Goal: Information Seeking & Learning: Learn about a topic

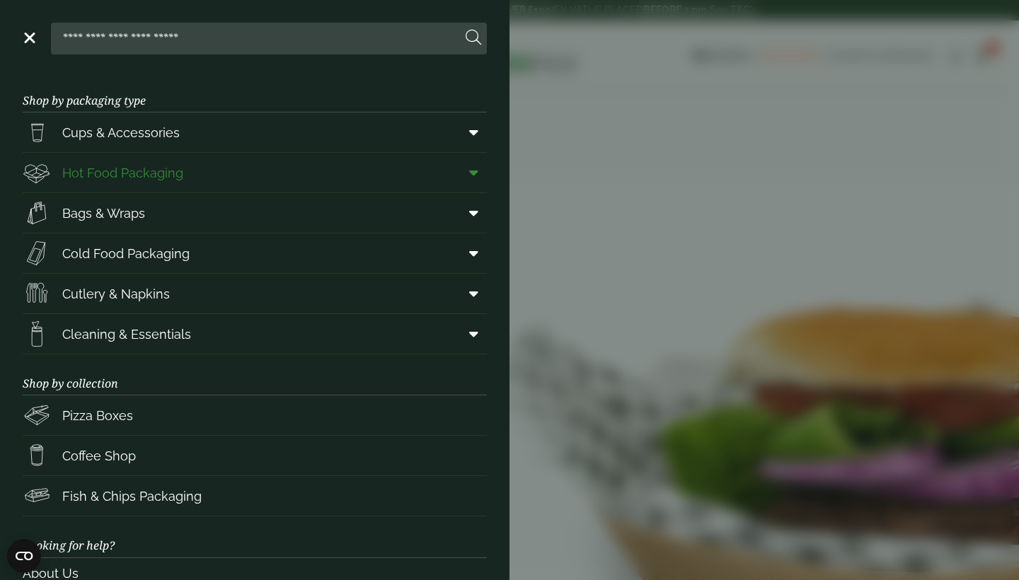
click at [107, 168] on span "Hot Food Packaging" at bounding box center [122, 172] width 121 height 19
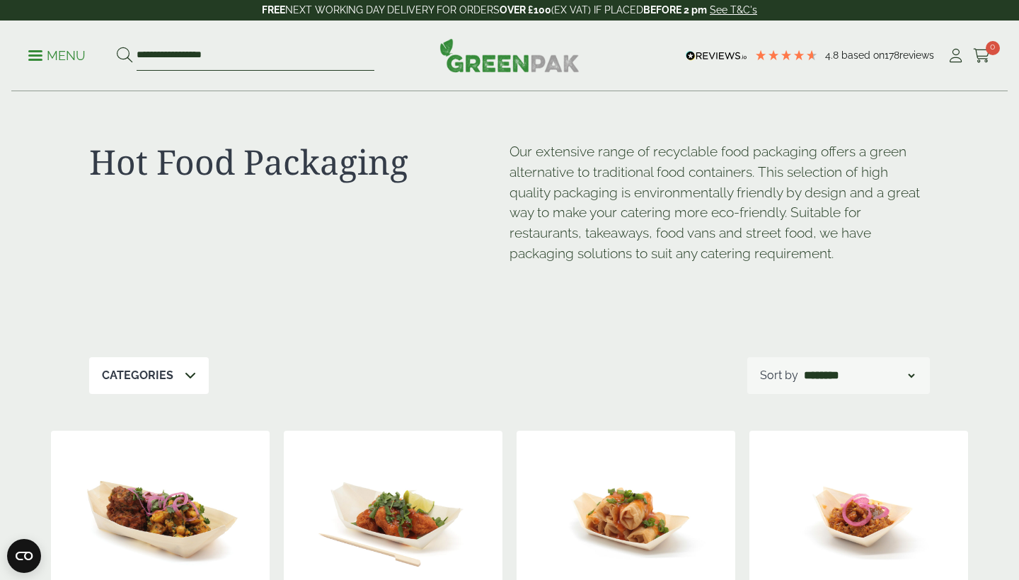
click at [265, 59] on input "**********" at bounding box center [256, 56] width 238 height 30
type input "*"
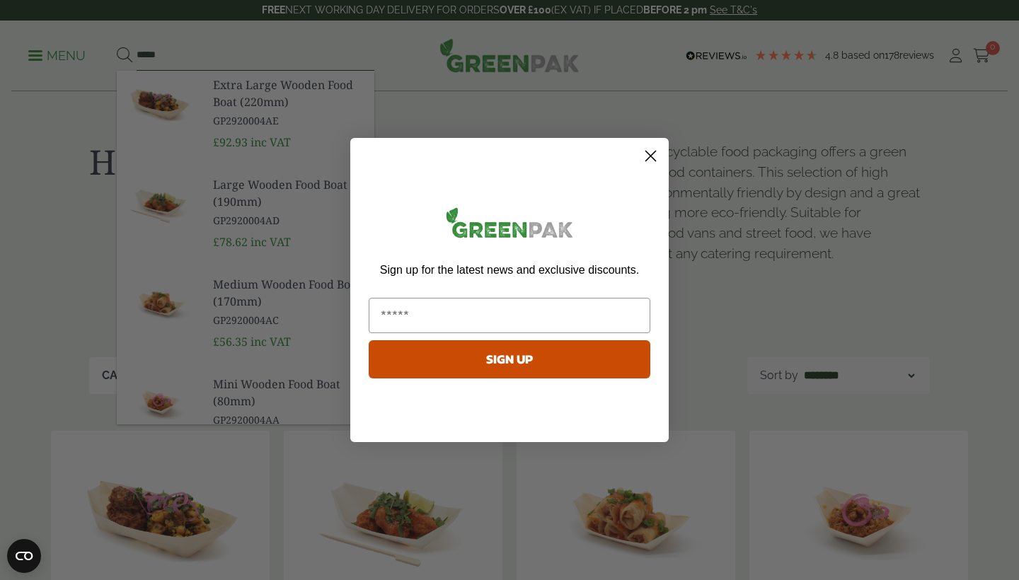
type input "*****"
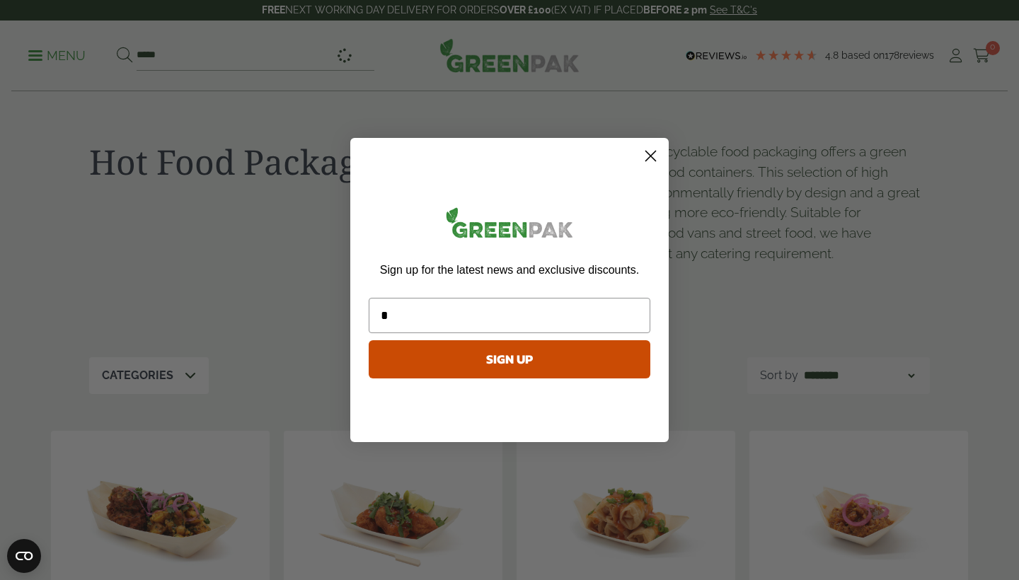
type input "*"
click input "******" at bounding box center [0, 0] width 0 height 0
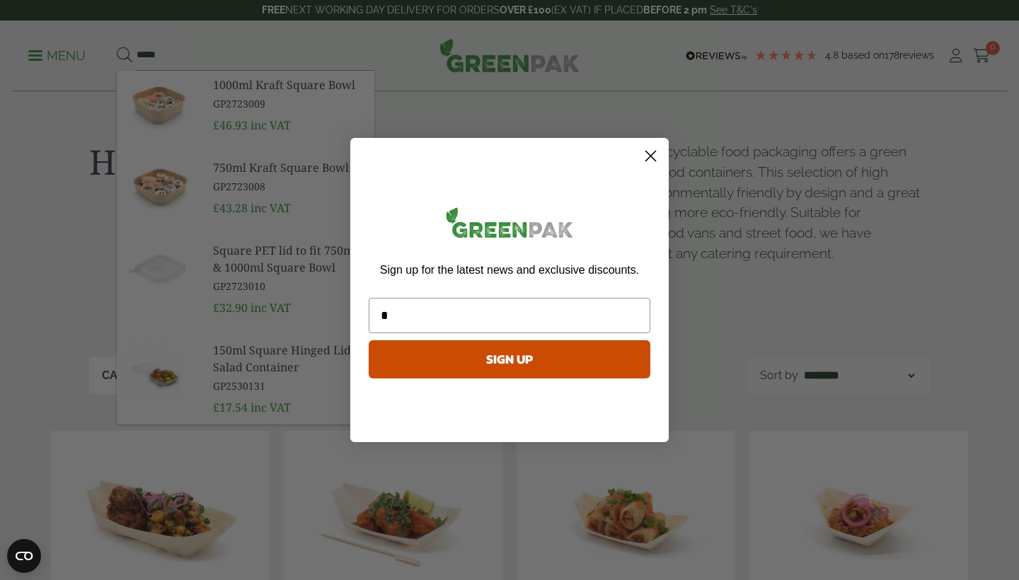
click at [655, 151] on icon "Close dialog" at bounding box center [651, 156] width 10 height 10
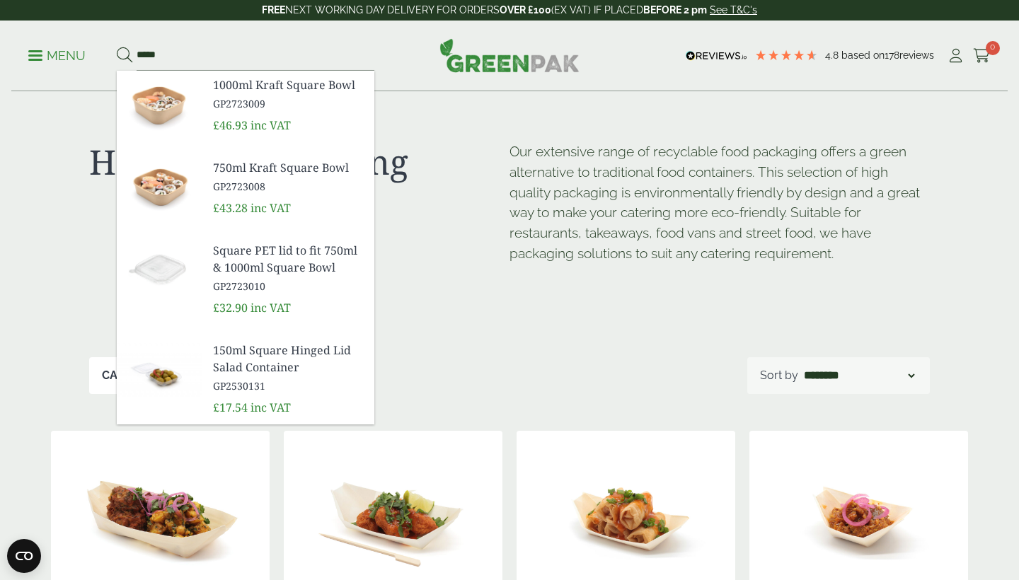
click at [257, 88] on span "1000ml Kraft Square Bowl" at bounding box center [288, 84] width 150 height 17
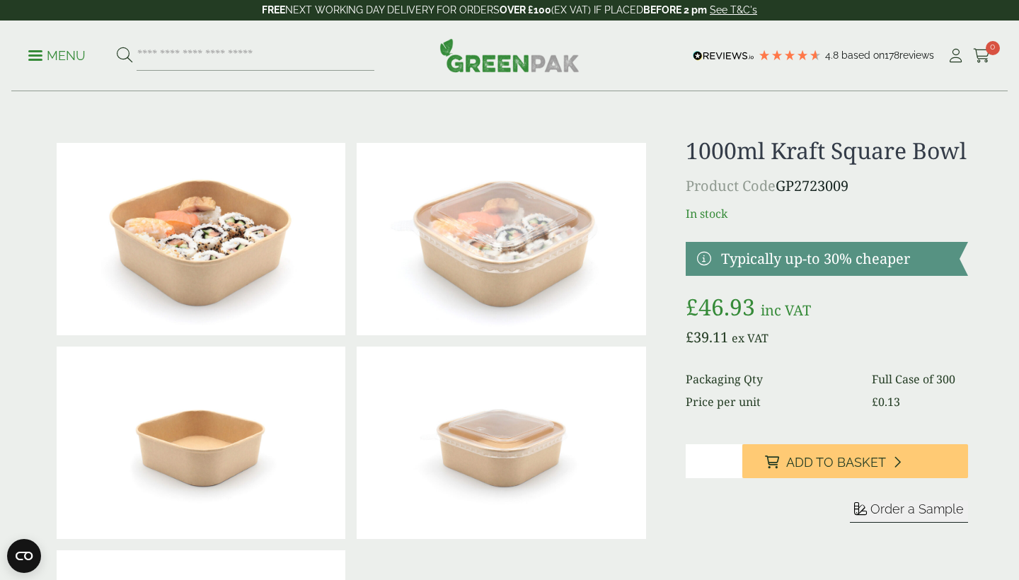
drag, startPoint x: 781, startPoint y: 183, endPoint x: 850, endPoint y: 183, distance: 68.6
click at [851, 183] on p "Product Code GP2723009" at bounding box center [827, 185] width 282 height 21
copy p "GP2723009"
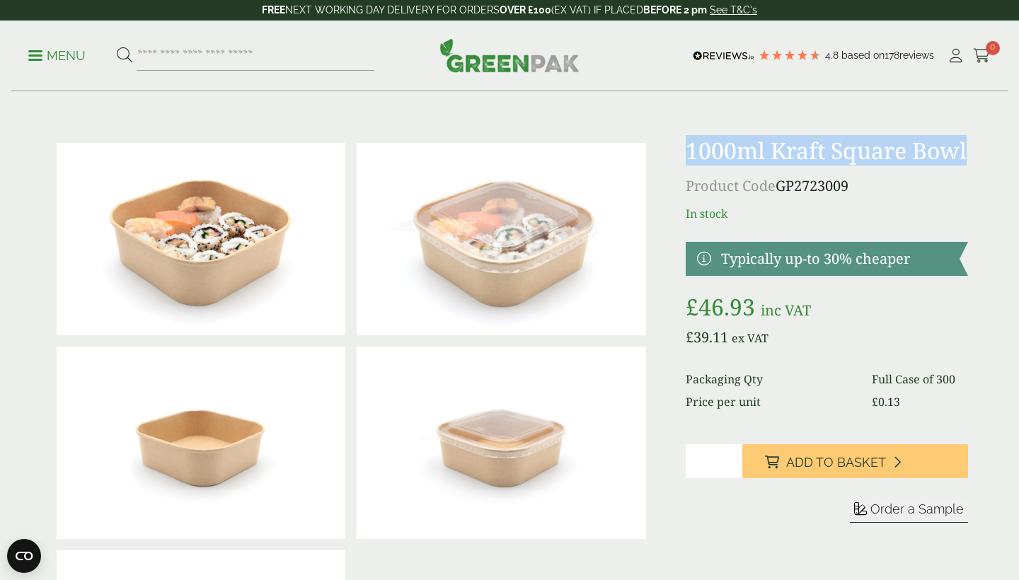
drag, startPoint x: 689, startPoint y: 146, endPoint x: 969, endPoint y: 156, distance: 280.4
click at [969, 156] on div at bounding box center [509, 443] width 934 height 612
copy h1 "1000ml Kraft Square Bowl"
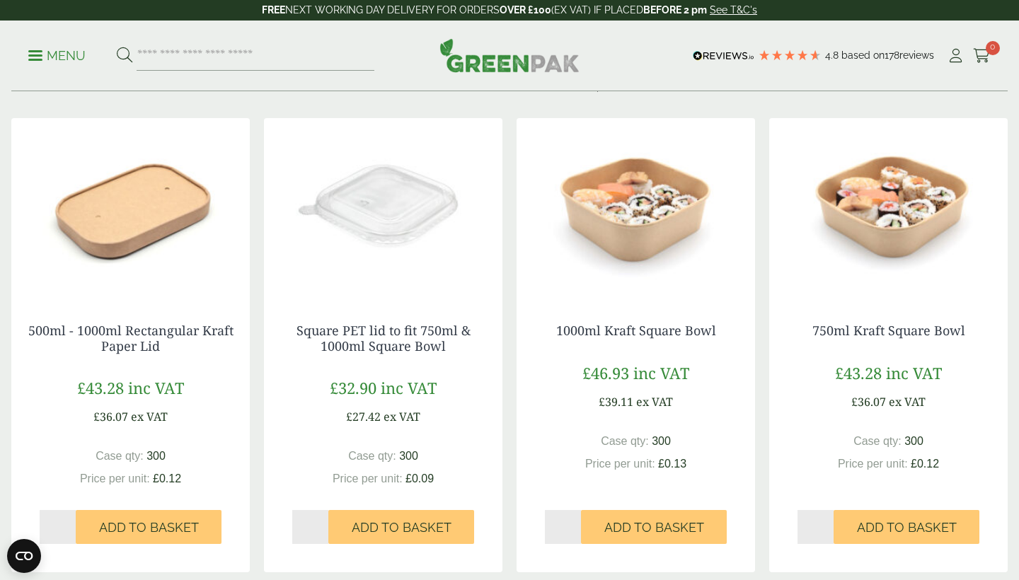
scroll to position [1253, 0]
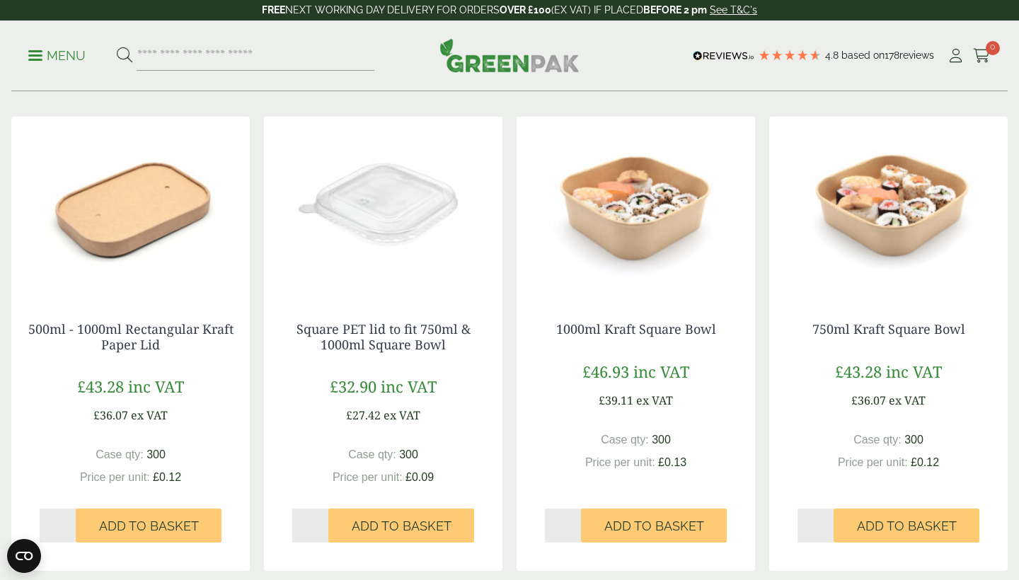
click at [406, 386] on div "Square PET lid to fit 750ml & 1000ml Square Bowl £ 32.90 inc VAT £ 27.42 ex VAT…" at bounding box center [383, 432] width 238 height 277
click at [405, 353] on link "Square PET lid to fit 750ml & 1000ml Square Bowl" at bounding box center [384, 337] width 174 height 33
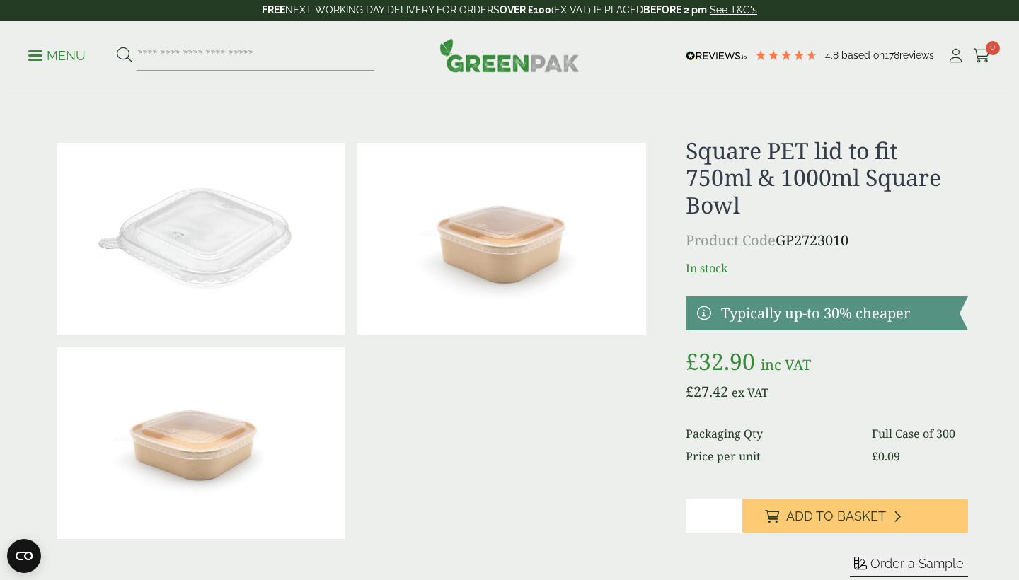
drag, startPoint x: 779, startPoint y: 239, endPoint x: 855, endPoint y: 242, distance: 75.8
click at [858, 242] on p "Product Code GP2723010" at bounding box center [827, 240] width 282 height 21
copy p "GP2723010"
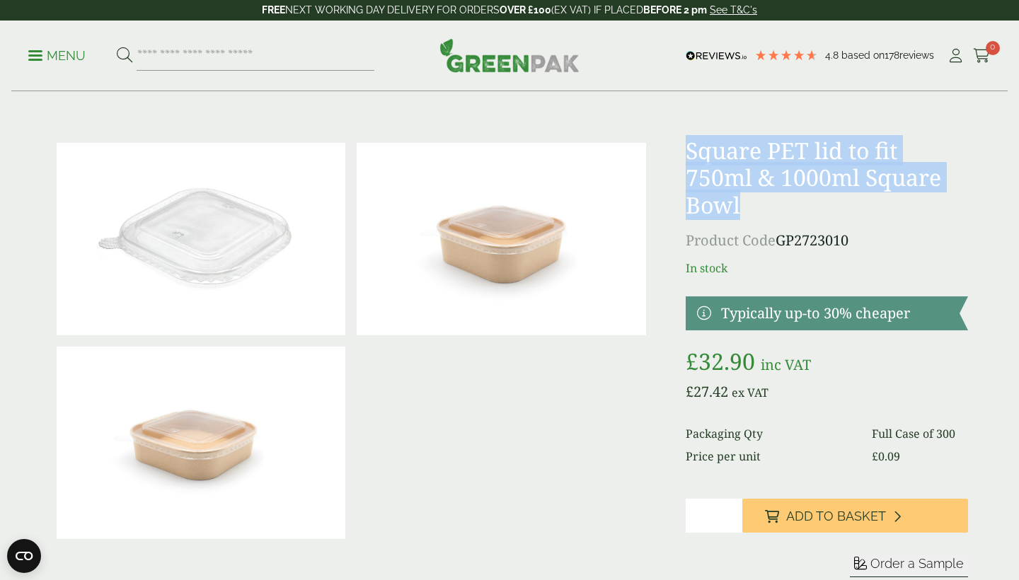
drag, startPoint x: 691, startPoint y: 147, endPoint x: 754, endPoint y: 197, distance: 81.1
click at [755, 197] on h1 "Square PET lid to fit 750ml & 1000ml Square Bowl" at bounding box center [827, 177] width 282 height 81
copy h1 "Square PET lid to fit 750ml & 1000ml Square Bowl"
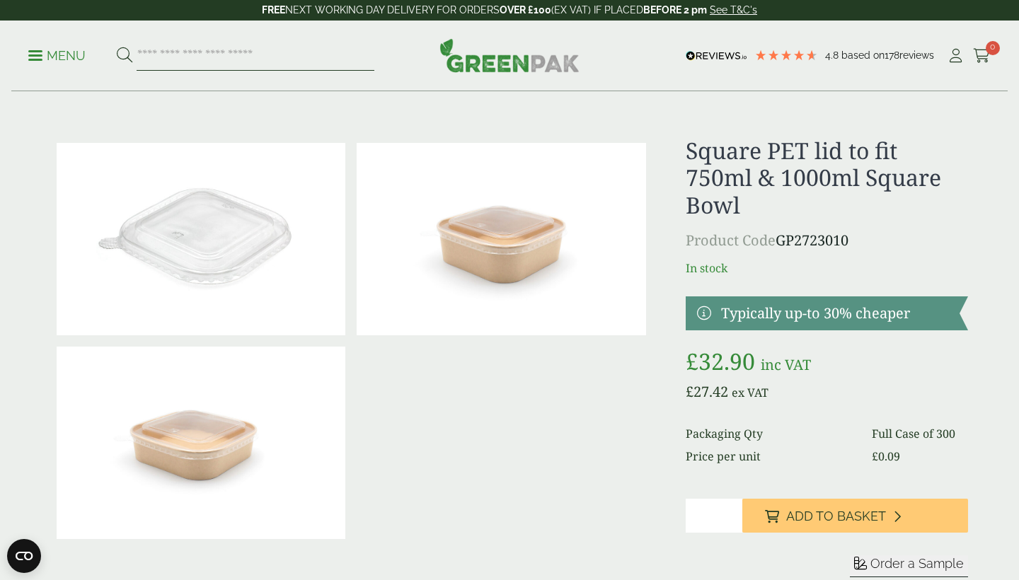
click at [188, 54] on input "search" at bounding box center [256, 56] width 238 height 30
type input "****"
click at [124, 55] on button at bounding box center [125, 56] width 16 height 18
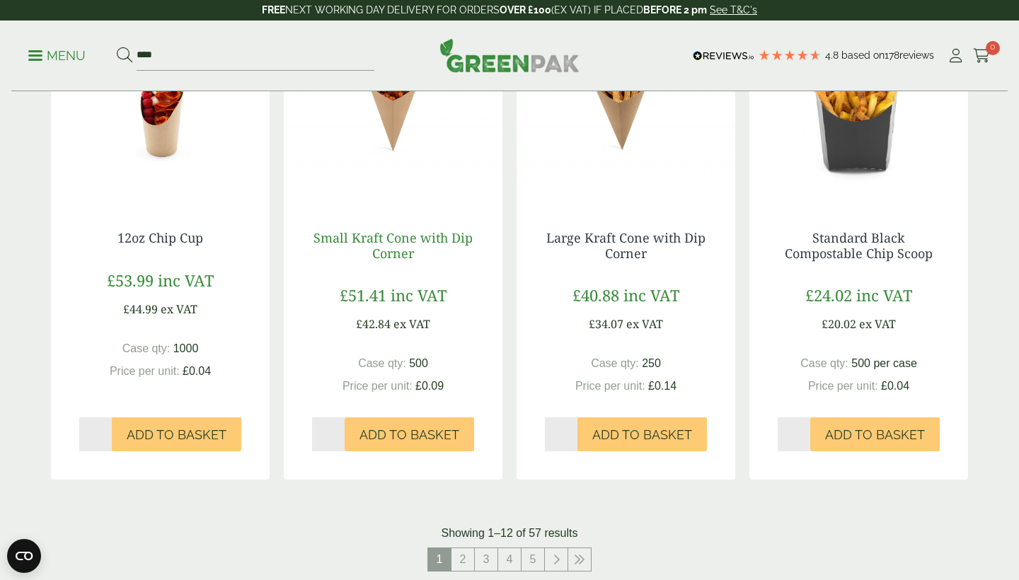
scroll to position [1420, 0]
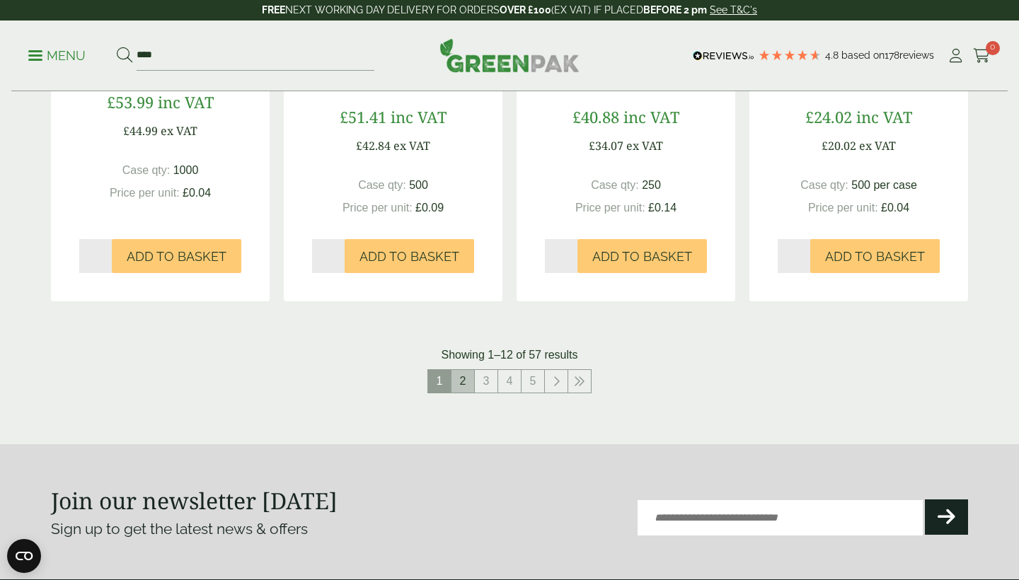
click at [468, 381] on link "2" at bounding box center [462, 381] width 23 height 23
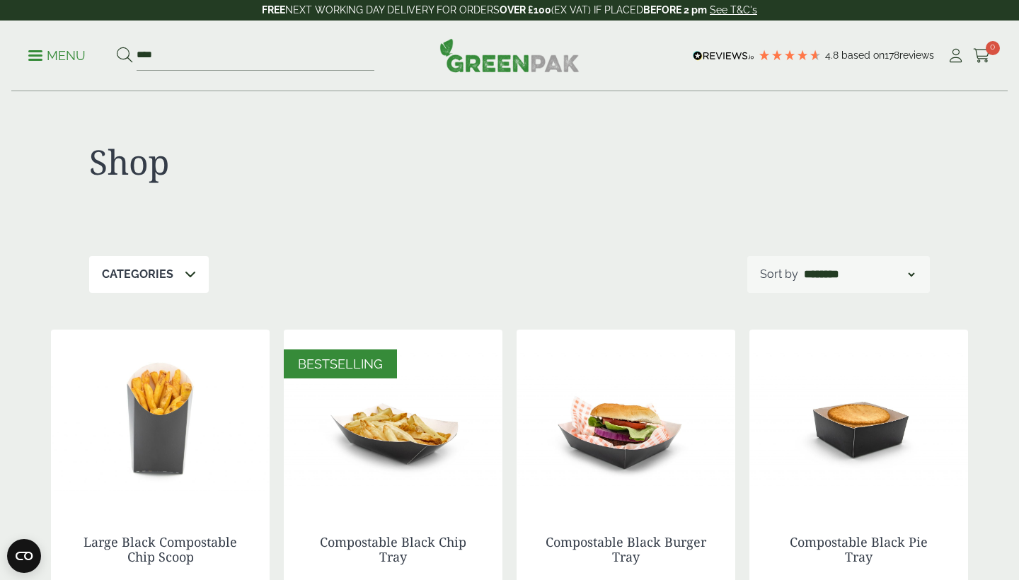
click at [70, 54] on p "Menu" at bounding box center [56, 55] width 57 height 17
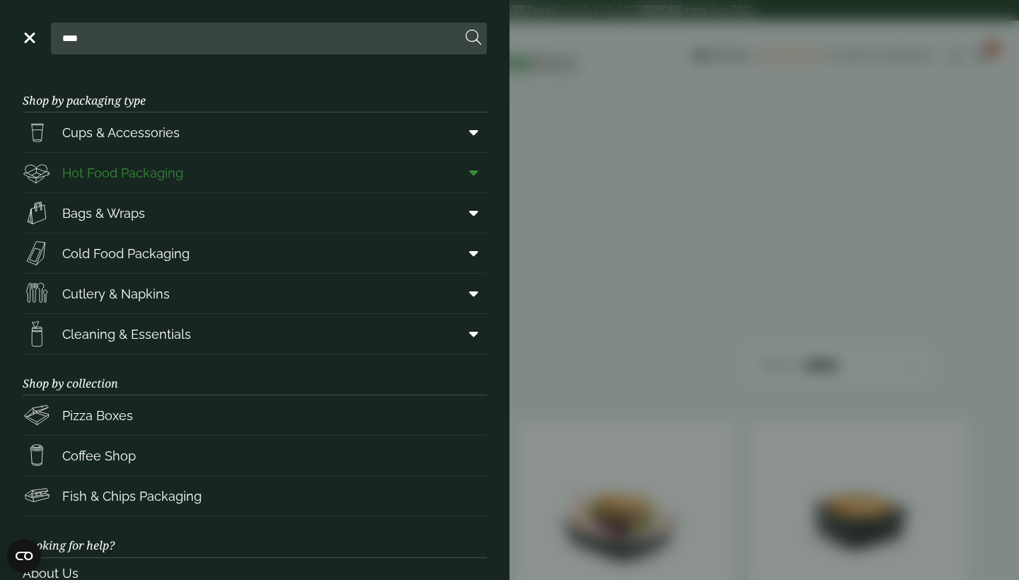
click at [471, 166] on icon at bounding box center [473, 173] width 9 height 14
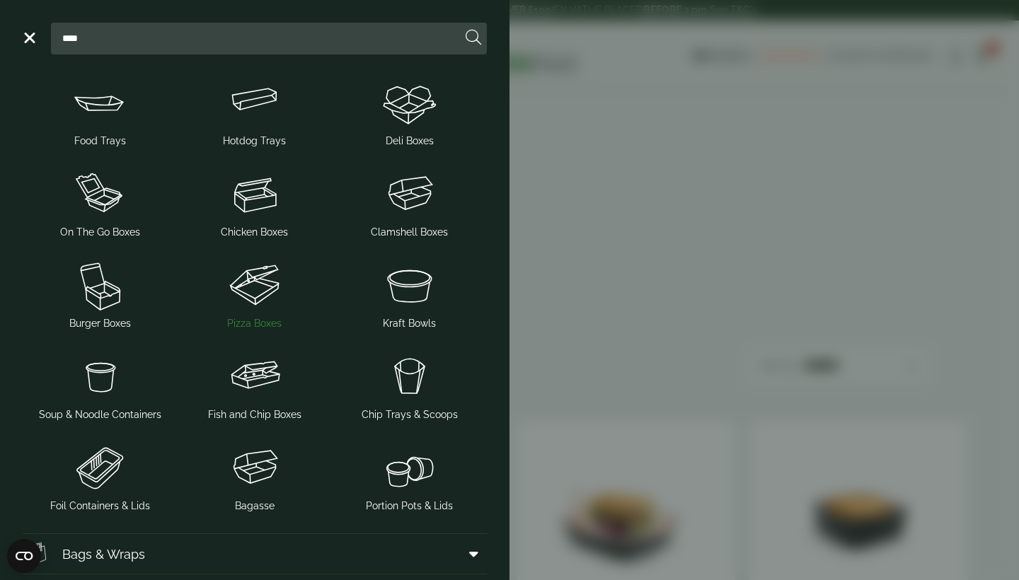
scroll to position [134, 0]
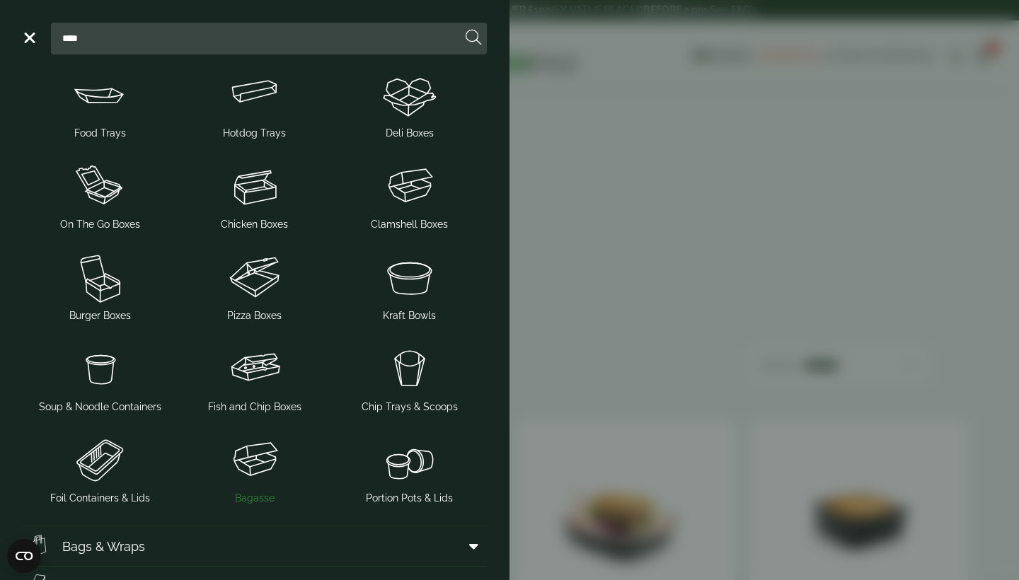
click at [255, 459] on img at bounding box center [255, 460] width 144 height 57
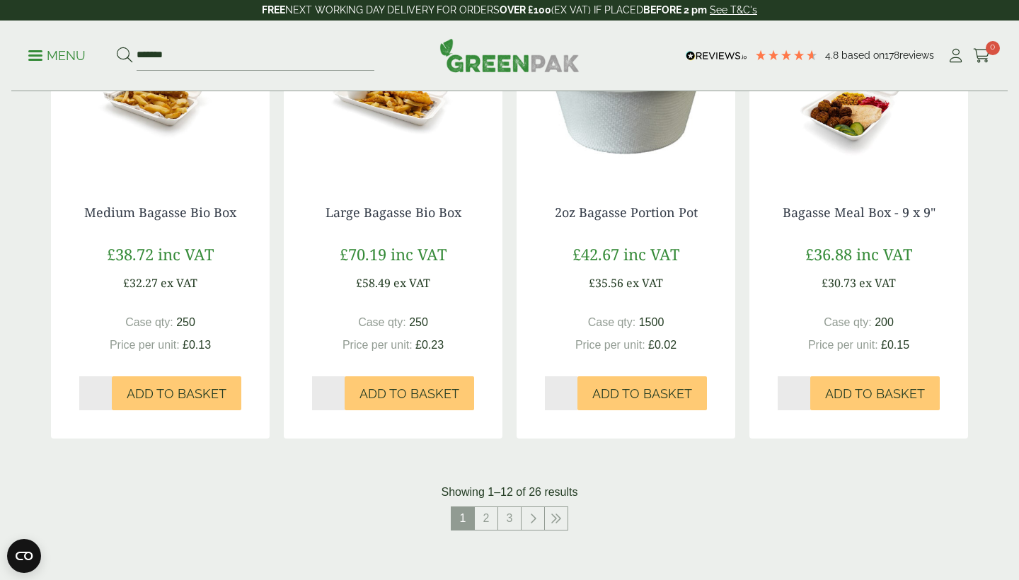
scroll to position [1340, 0]
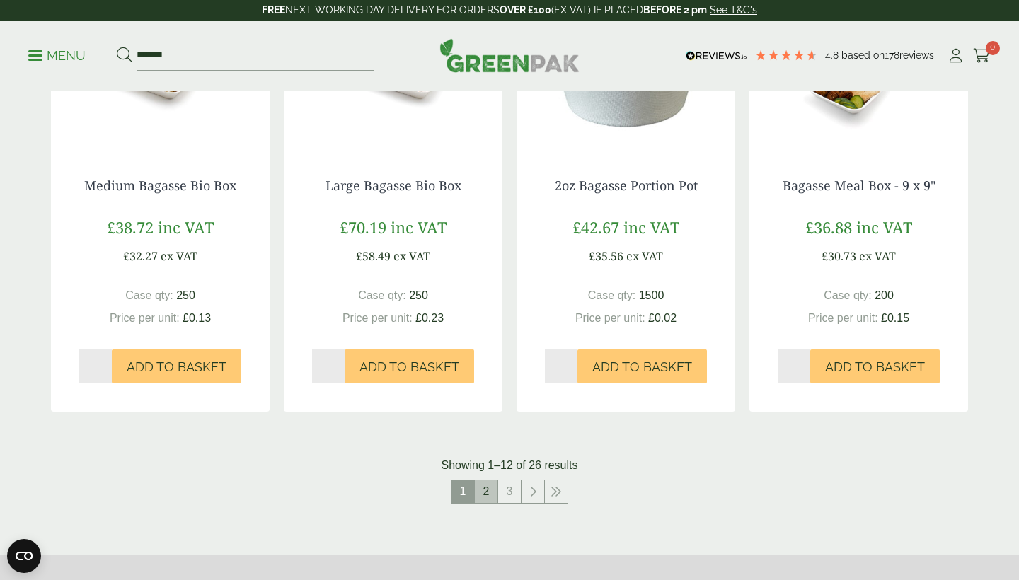
click at [485, 483] on link "2" at bounding box center [486, 491] width 23 height 23
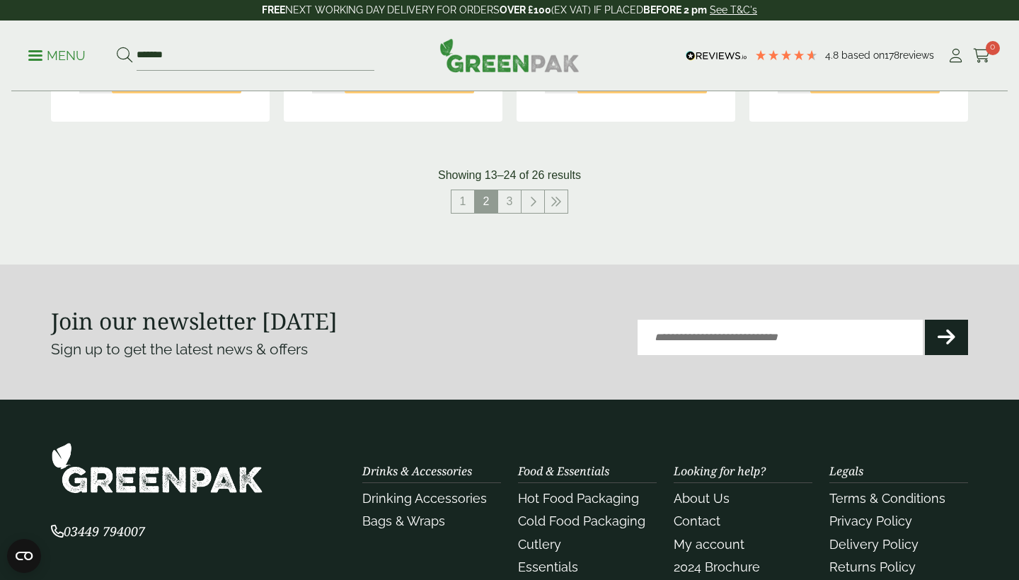
scroll to position [1554, 0]
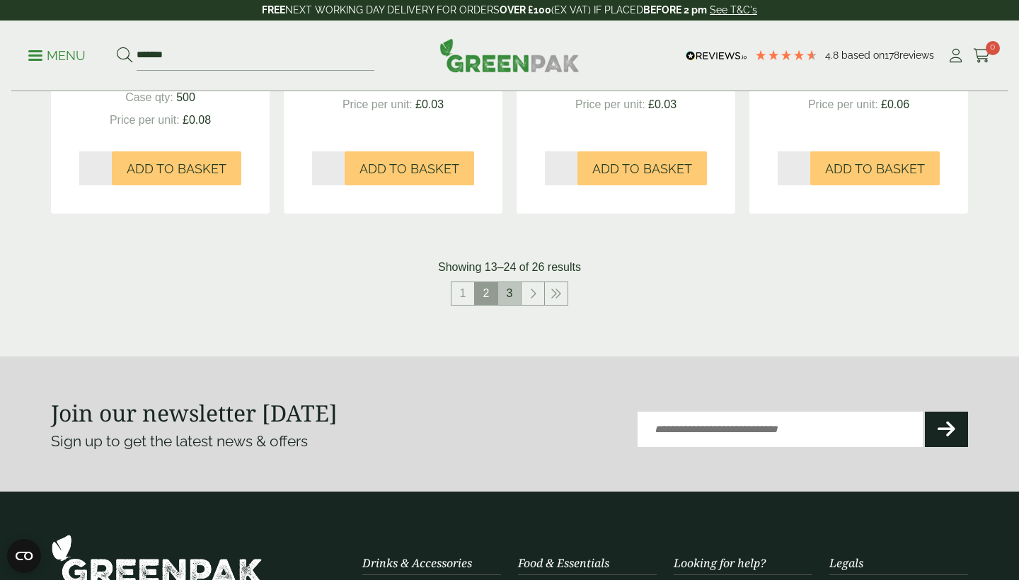
click at [514, 287] on link "3" at bounding box center [509, 293] width 23 height 23
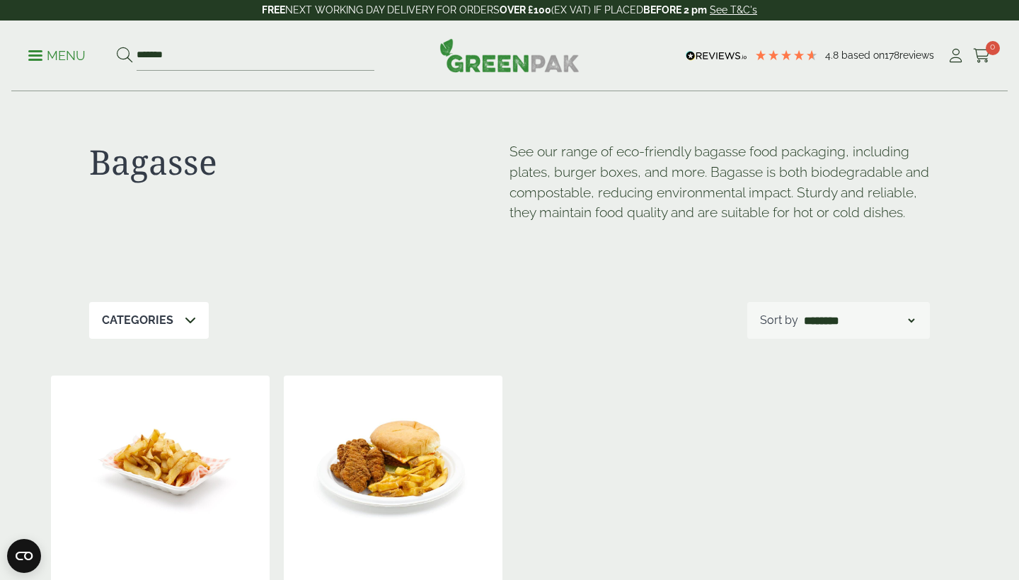
click at [68, 55] on p "Menu" at bounding box center [56, 55] width 57 height 17
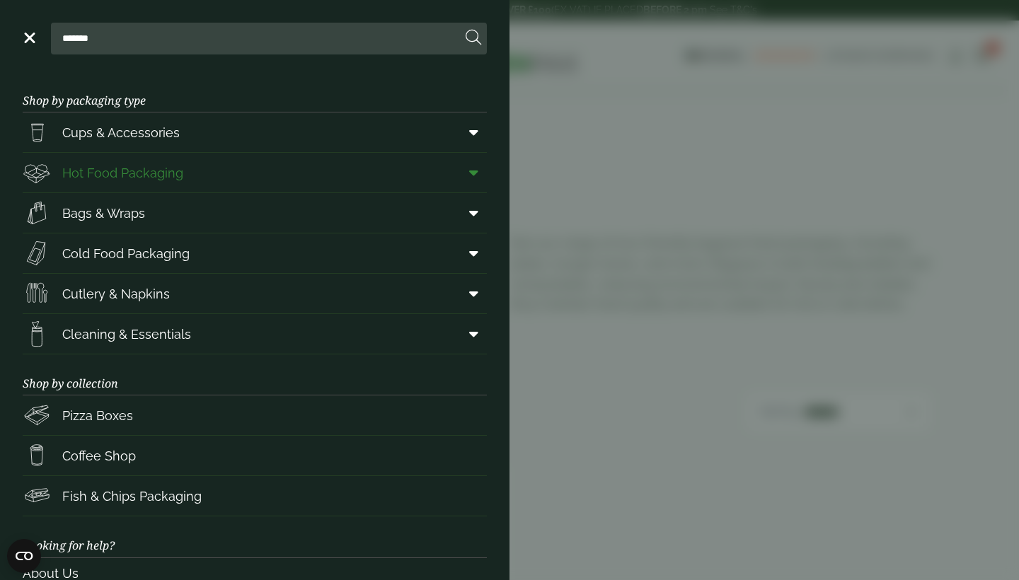
click at [471, 170] on icon at bounding box center [473, 173] width 9 height 14
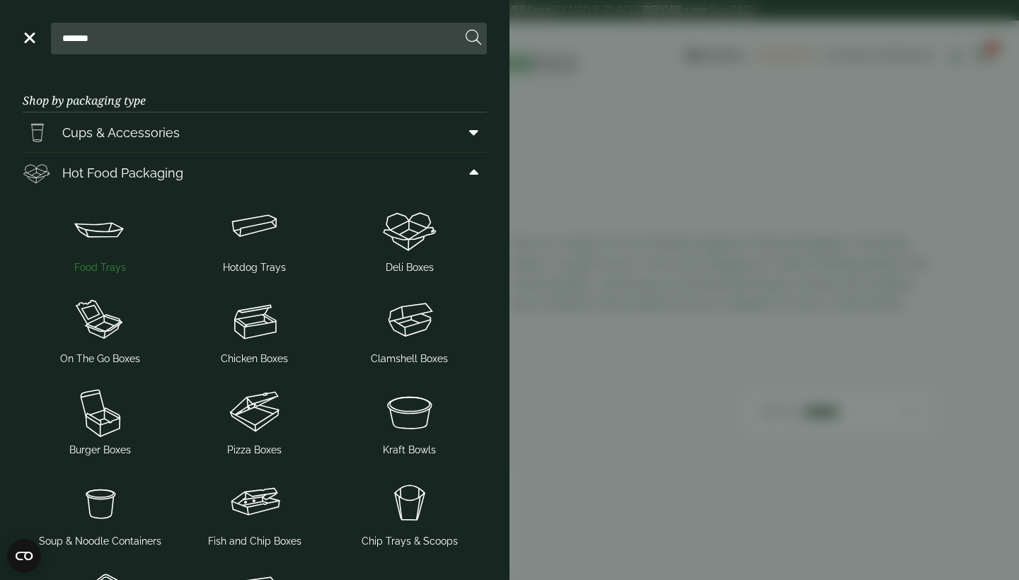
click at [120, 239] on img at bounding box center [100, 229] width 144 height 57
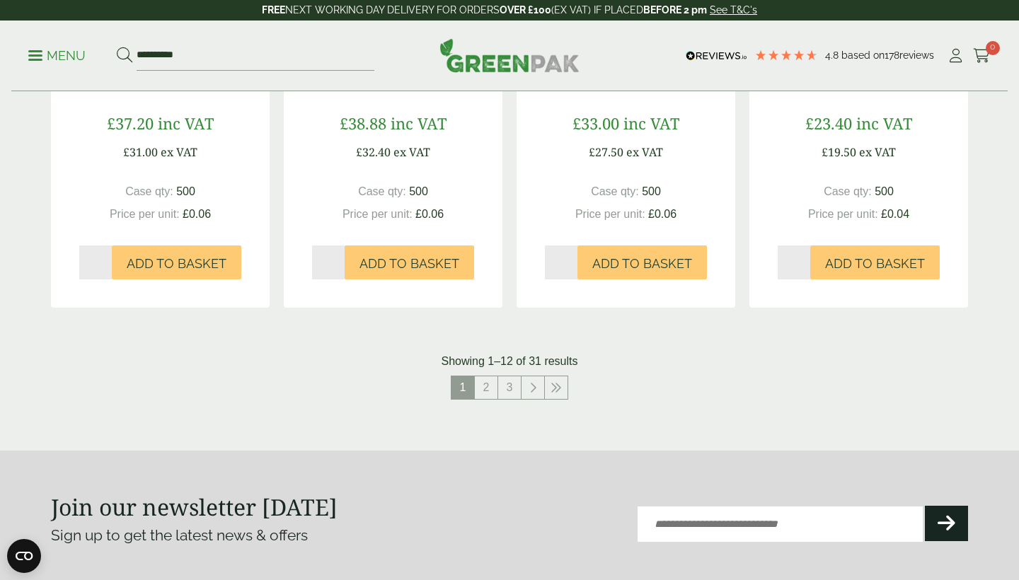
scroll to position [1509, 0]
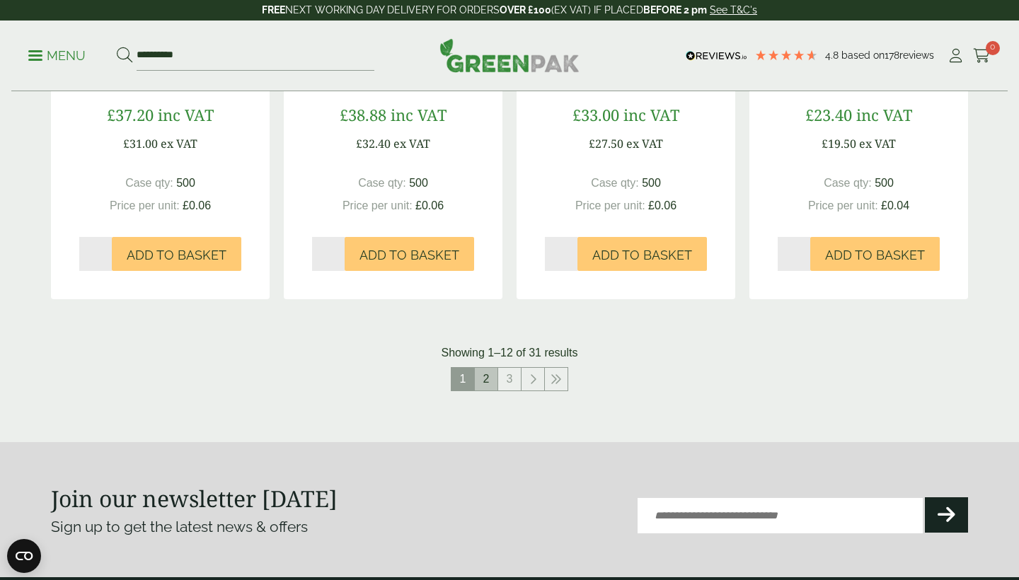
click at [485, 370] on link "2" at bounding box center [486, 379] width 23 height 23
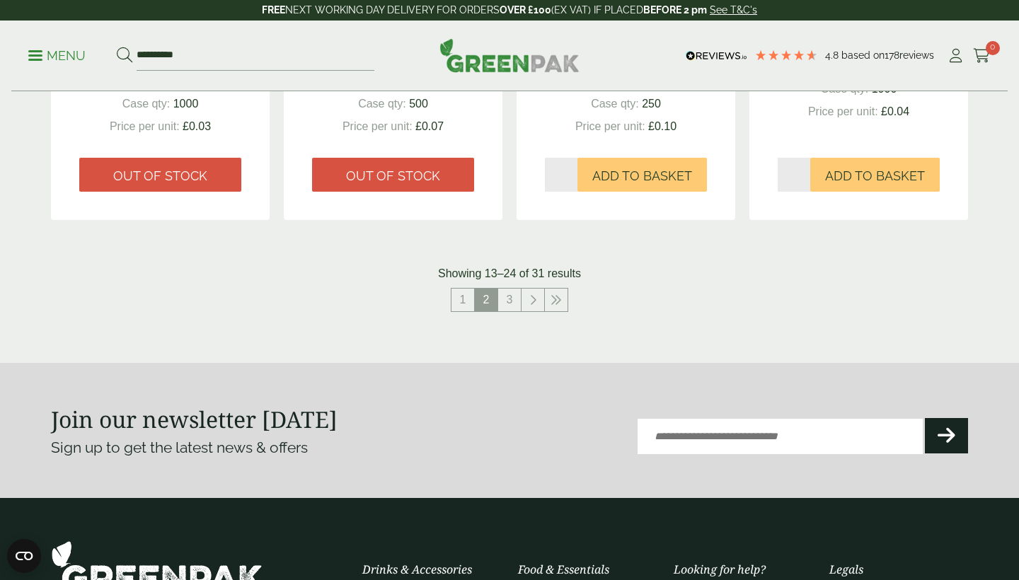
scroll to position [1603, 0]
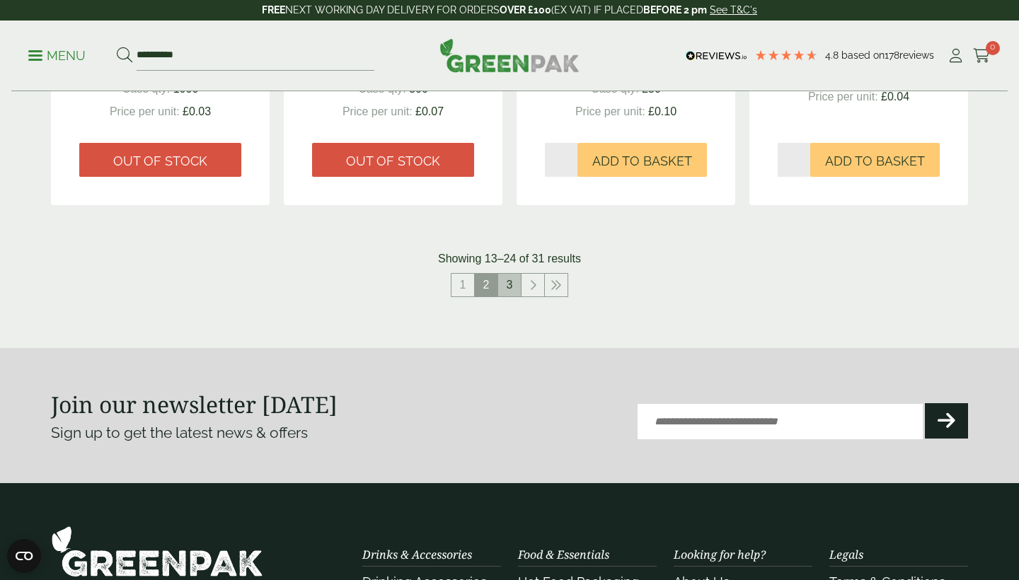
click at [509, 282] on link "3" at bounding box center [509, 285] width 23 height 23
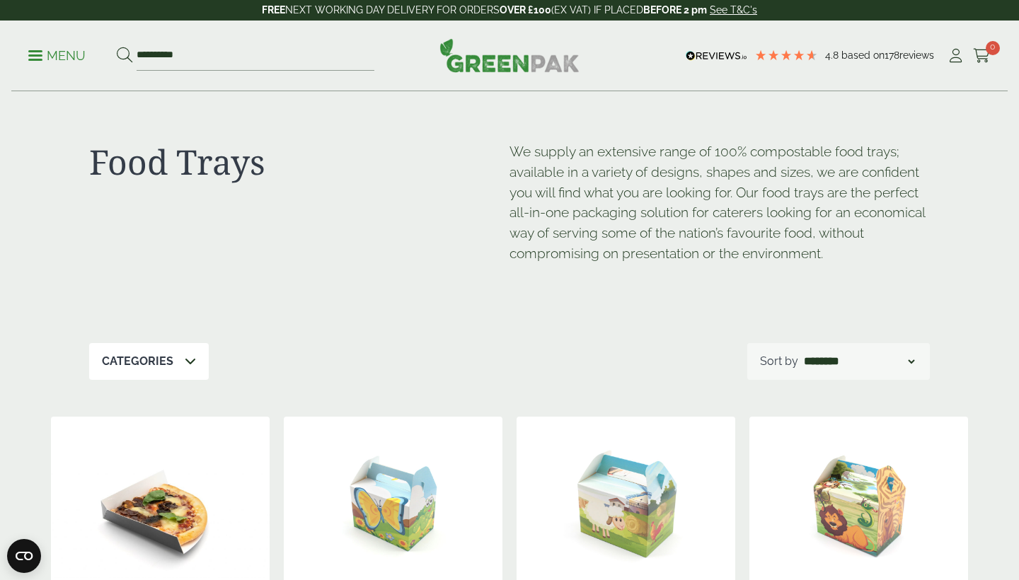
click at [46, 58] on p "Menu" at bounding box center [56, 55] width 57 height 17
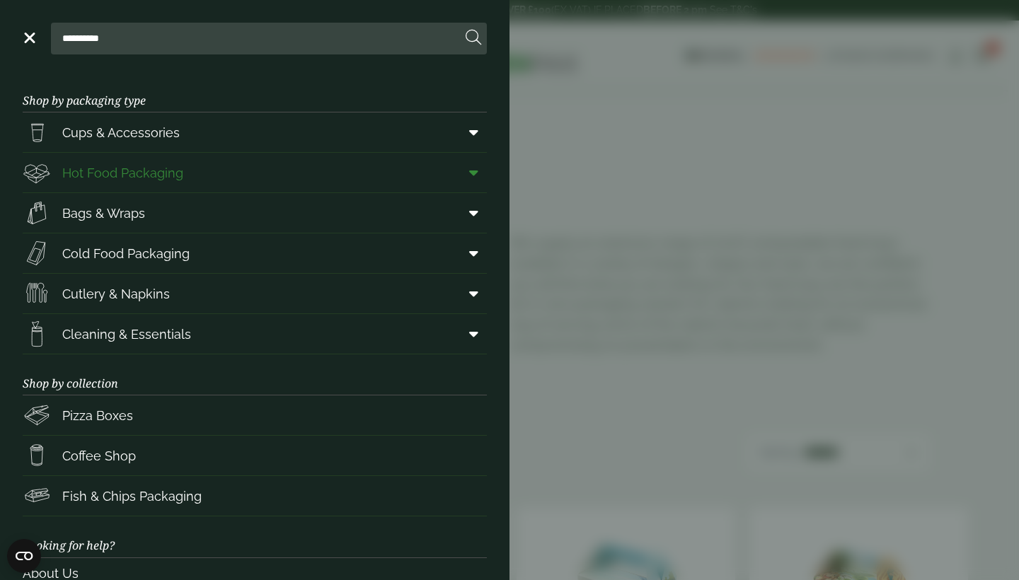
click at [127, 166] on span "Hot Food Packaging" at bounding box center [122, 172] width 121 height 19
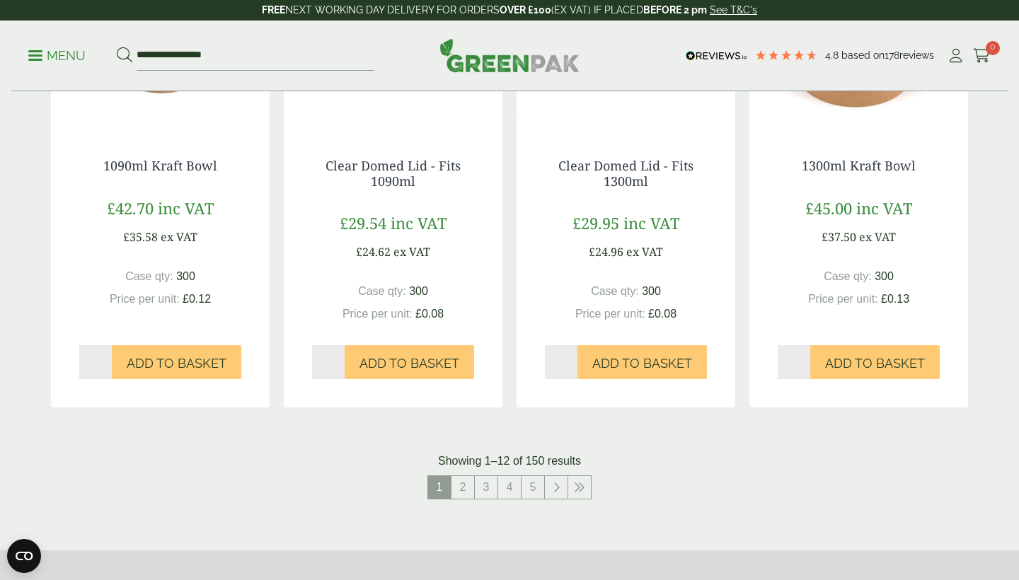
scroll to position [1422, 0]
